Goal: Task Accomplishment & Management: Manage account settings

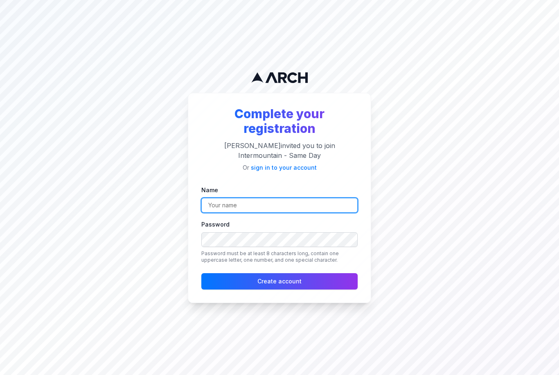
click at [278, 213] on input "Name" at bounding box center [279, 205] width 156 height 15
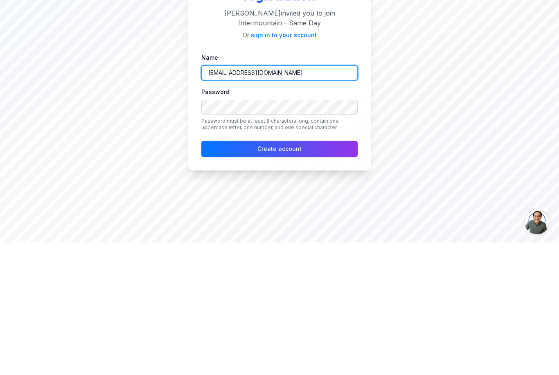
type input "madisonszumylo@gmail.com"
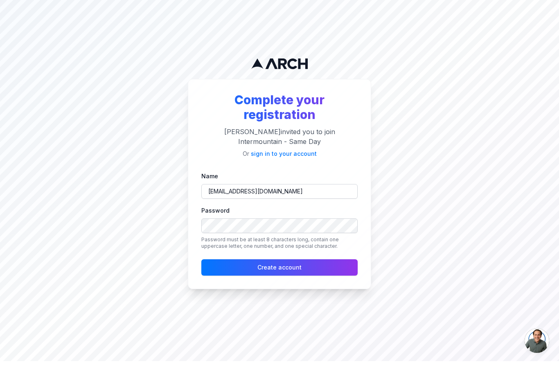
click at [296, 168] on link "sign in to your account" at bounding box center [284, 167] width 66 height 7
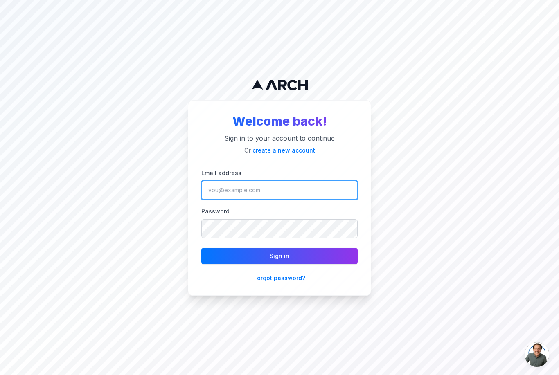
click at [263, 200] on input "Email address" at bounding box center [279, 190] width 156 height 19
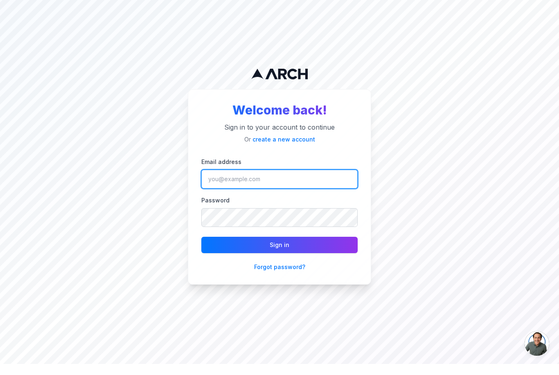
type input "madisonszumylo@gmail.com"
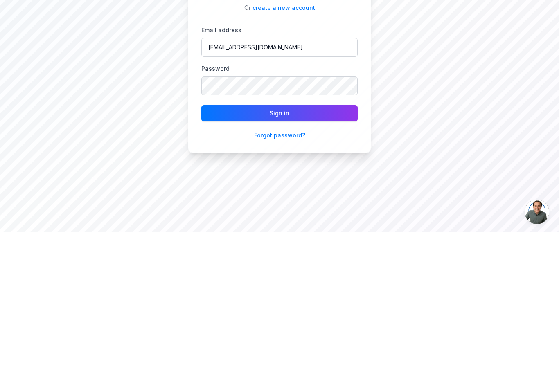
click at [335, 248] on button "Sign in" at bounding box center [279, 256] width 156 height 16
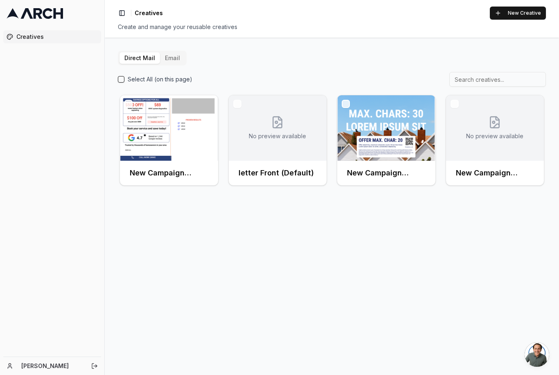
click at [176, 56] on button "Email" at bounding box center [172, 57] width 25 height 11
click at [174, 58] on button "Email" at bounding box center [172, 57] width 25 height 11
click at [170, 59] on button "Email" at bounding box center [172, 57] width 25 height 11
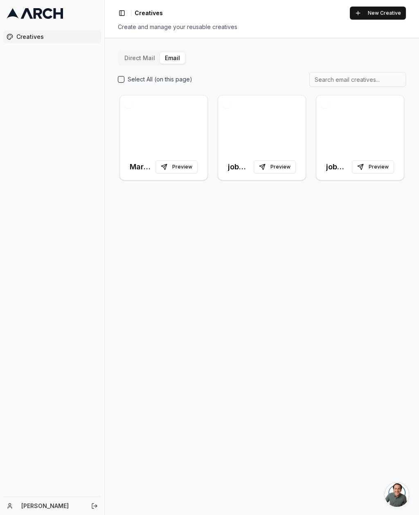
click at [92, 375] on icon "Log out" at bounding box center [94, 506] width 7 height 7
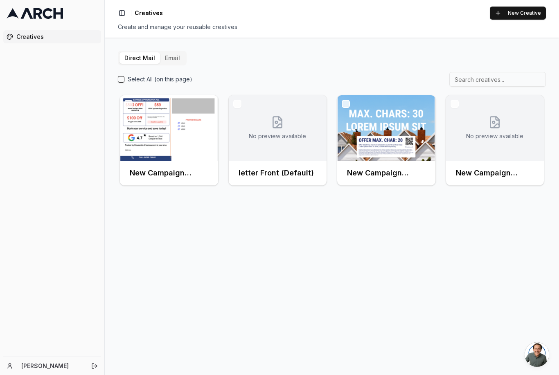
click at [169, 63] on button "Email" at bounding box center [172, 57] width 25 height 11
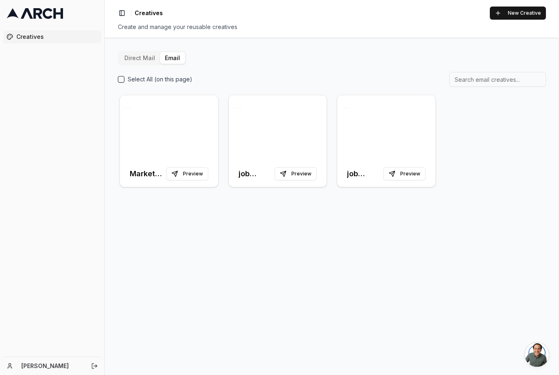
click at [527, 2] on div "Toggle Sidebar Creatives New Creative Create and manage your reusable creatives" at bounding box center [332, 19] width 454 height 38
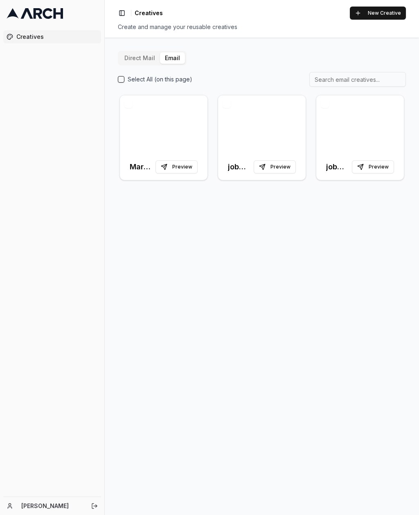
click at [92, 375] on icon "Log out" at bounding box center [94, 506] width 7 height 7
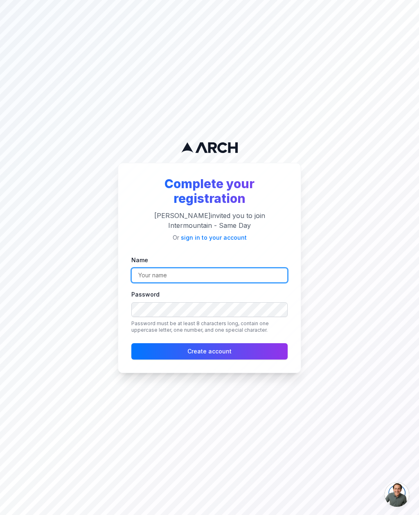
click at [233, 283] on input "Name" at bounding box center [209, 275] width 156 height 15
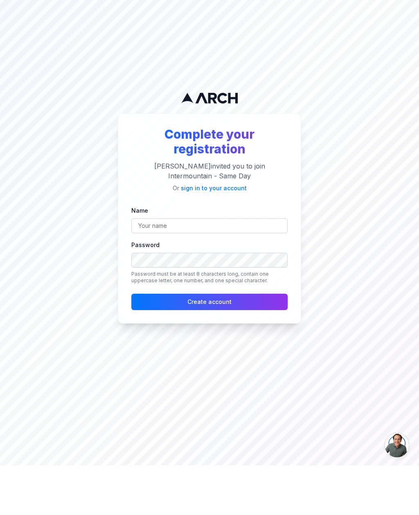
click at [227, 234] on link "sign in to your account" at bounding box center [214, 237] width 66 height 7
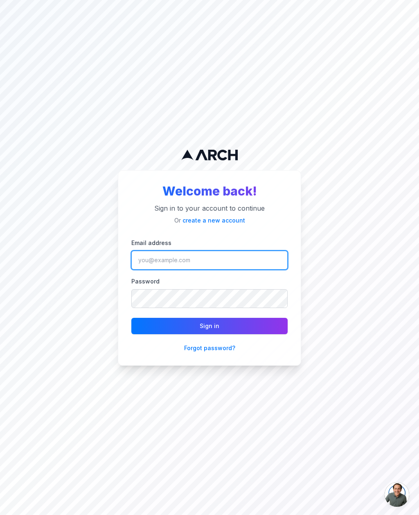
click at [246, 270] on input "Email address" at bounding box center [209, 260] width 156 height 19
type input "madisonszumylo@gmail.com"
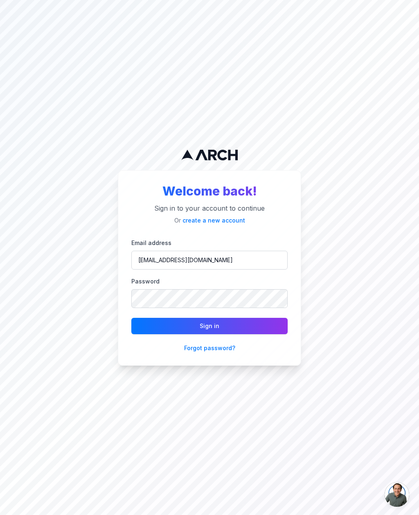
click at [210, 318] on button "Sign in" at bounding box center [209, 326] width 156 height 16
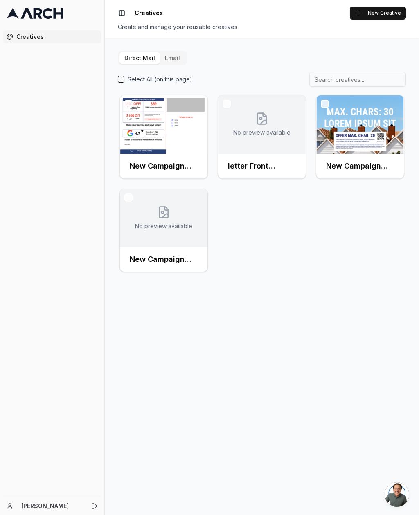
click at [171, 38] on div "Direct Mail Email Select All (on this page) New Campaign (Front) No preview ava…" at bounding box center [262, 277] width 314 height 478
click at [169, 52] on button "Email" at bounding box center [172, 57] width 25 height 11
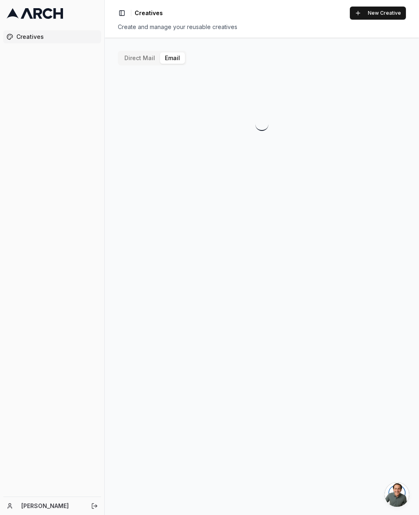
click at [171, 52] on button "Email" at bounding box center [172, 57] width 25 height 11
click at [30, 508] on link "[PERSON_NAME]" at bounding box center [51, 506] width 61 height 8
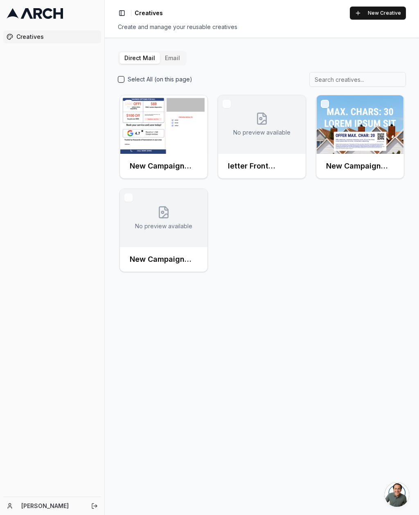
click at [10, 506] on icon at bounding box center [10, 506] width 7 height 7
click at [14, 506] on div "[PERSON_NAME]" at bounding box center [52, 506] width 98 height 11
click at [96, 504] on icon "Log out" at bounding box center [94, 506] width 7 height 7
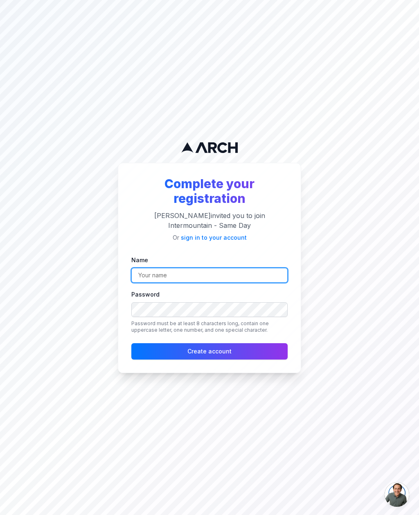
click at [259, 283] on input "Name" at bounding box center [209, 275] width 156 height 15
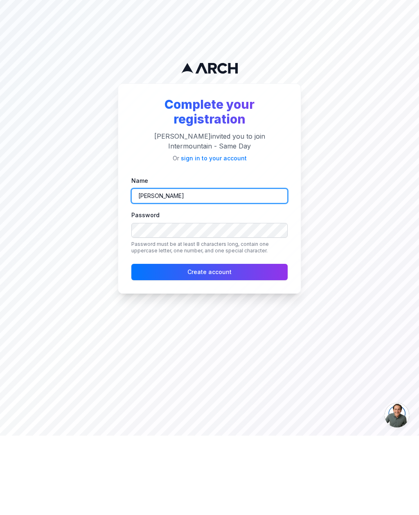
type input "[PERSON_NAME]"
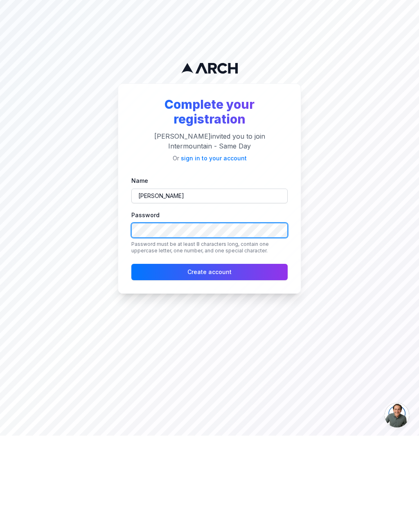
scroll to position [26, 0]
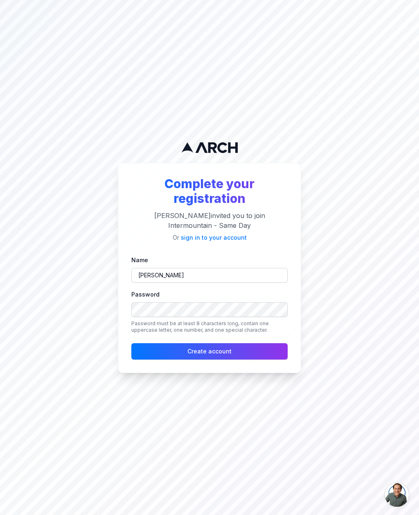
click at [257, 343] on button "Create account" at bounding box center [209, 351] width 156 height 16
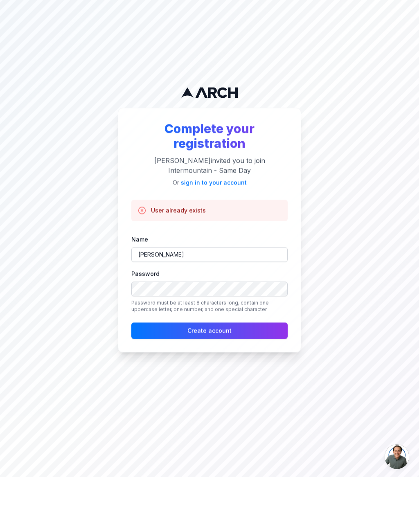
click at [258, 361] on button "Create account" at bounding box center [209, 369] width 156 height 16
